Goal: Information Seeking & Learning: Learn about a topic

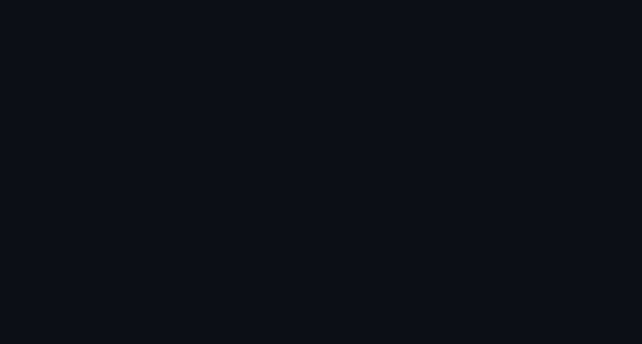
scroll to position [1021, 0]
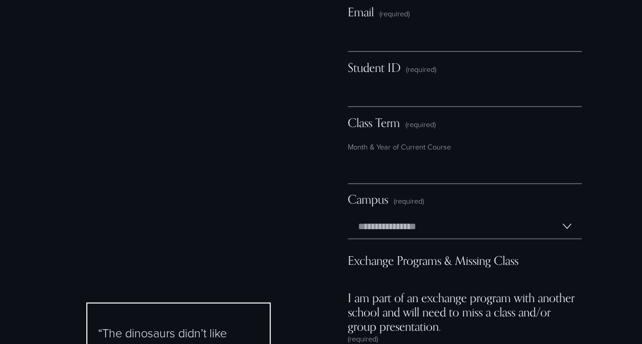
scroll to position [6669, 0]
